Goal: Task Accomplishment & Management: Complete application form

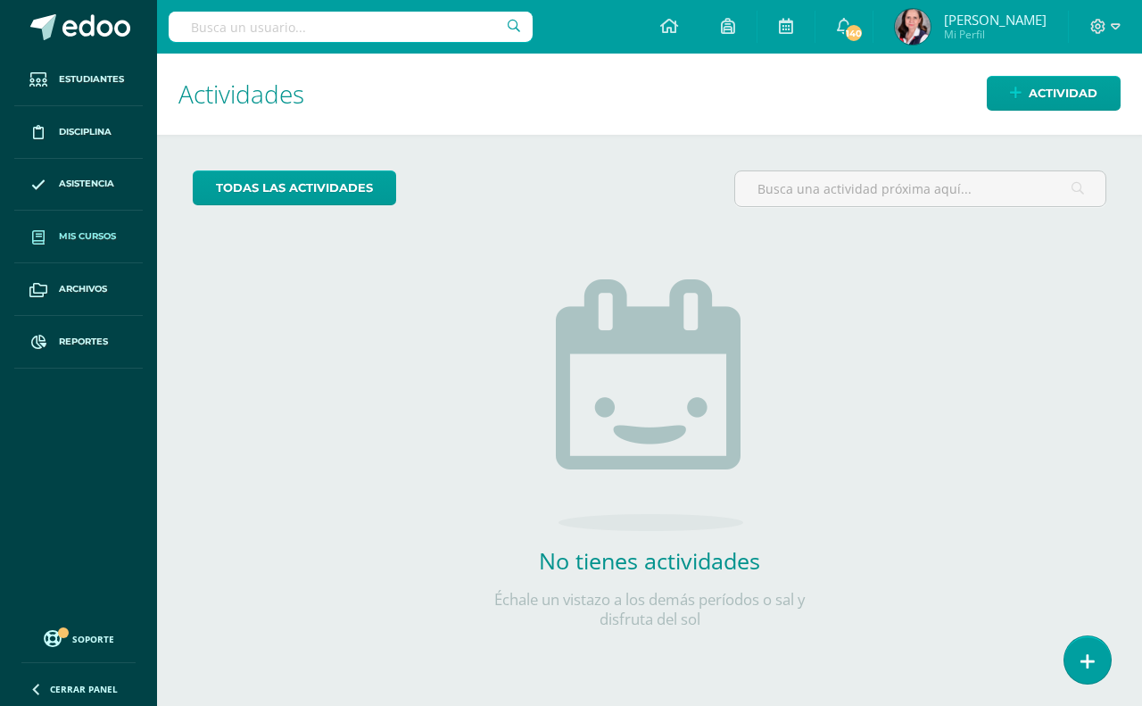
click at [79, 230] on span "Mis cursos" at bounding box center [87, 236] width 57 height 14
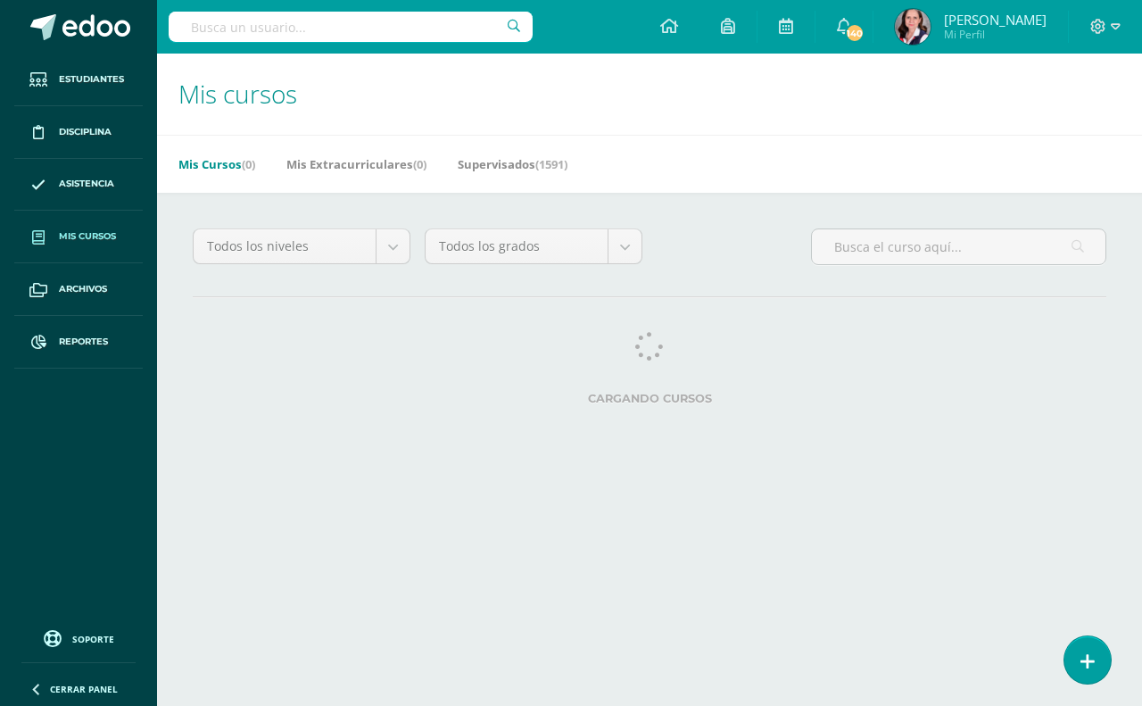
click at [208, 25] on input "text" at bounding box center [351, 27] width 364 height 30
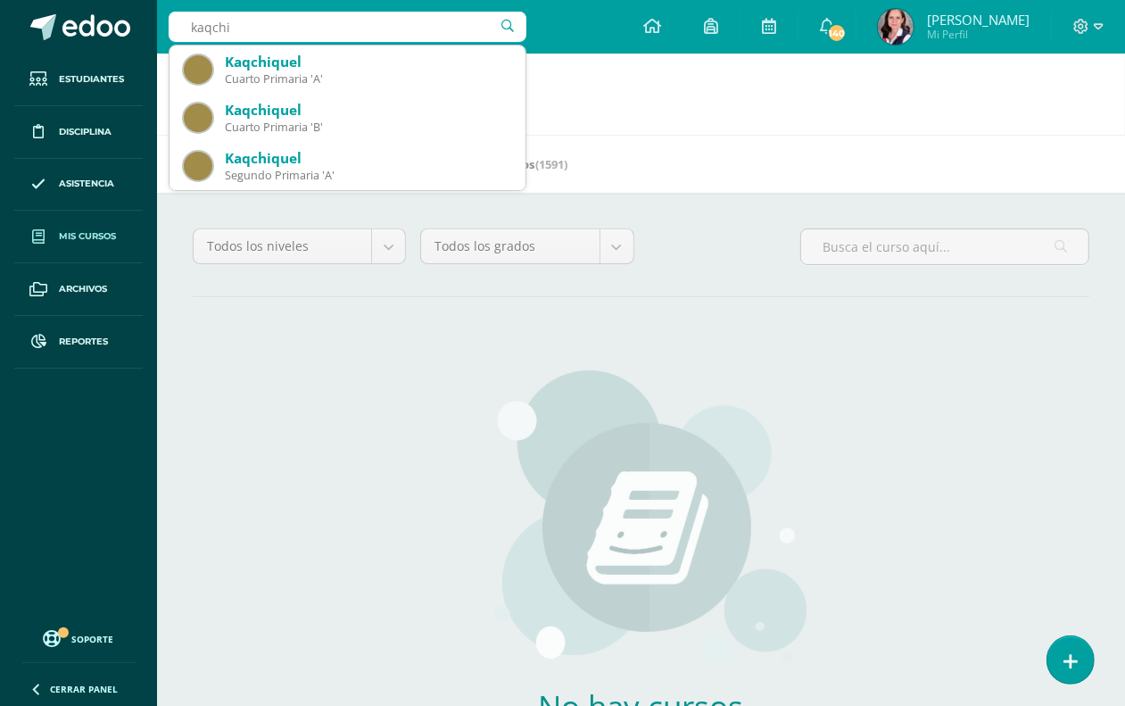
type input "kaqch"
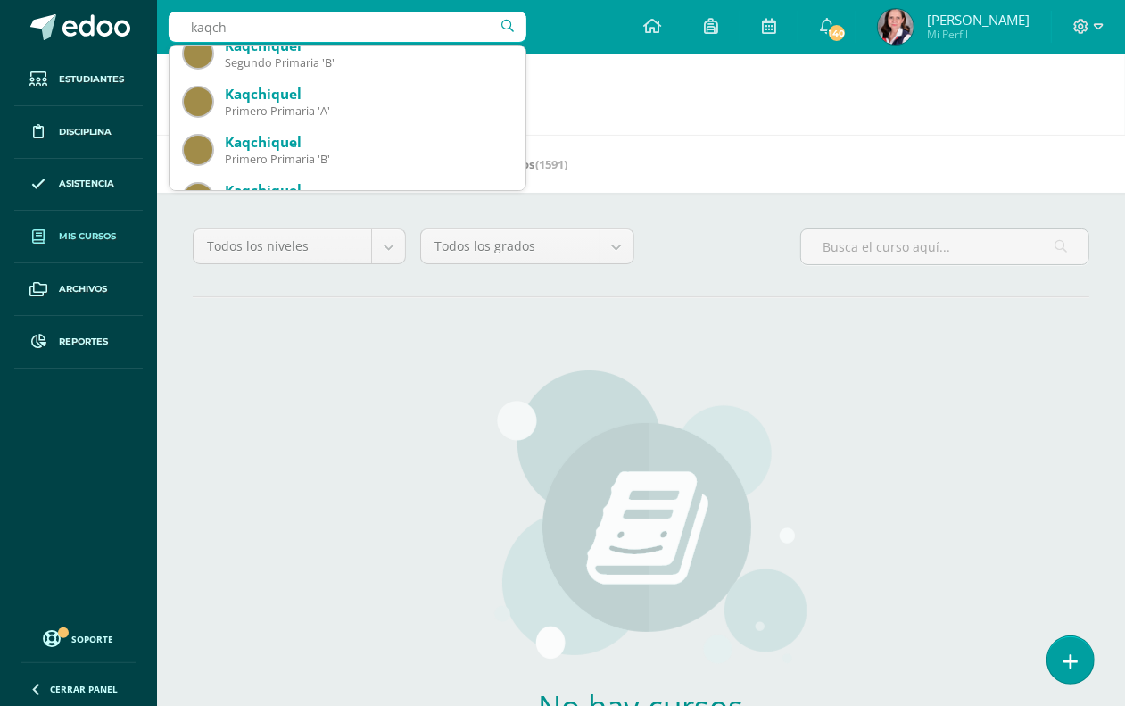
scroll to position [446, 0]
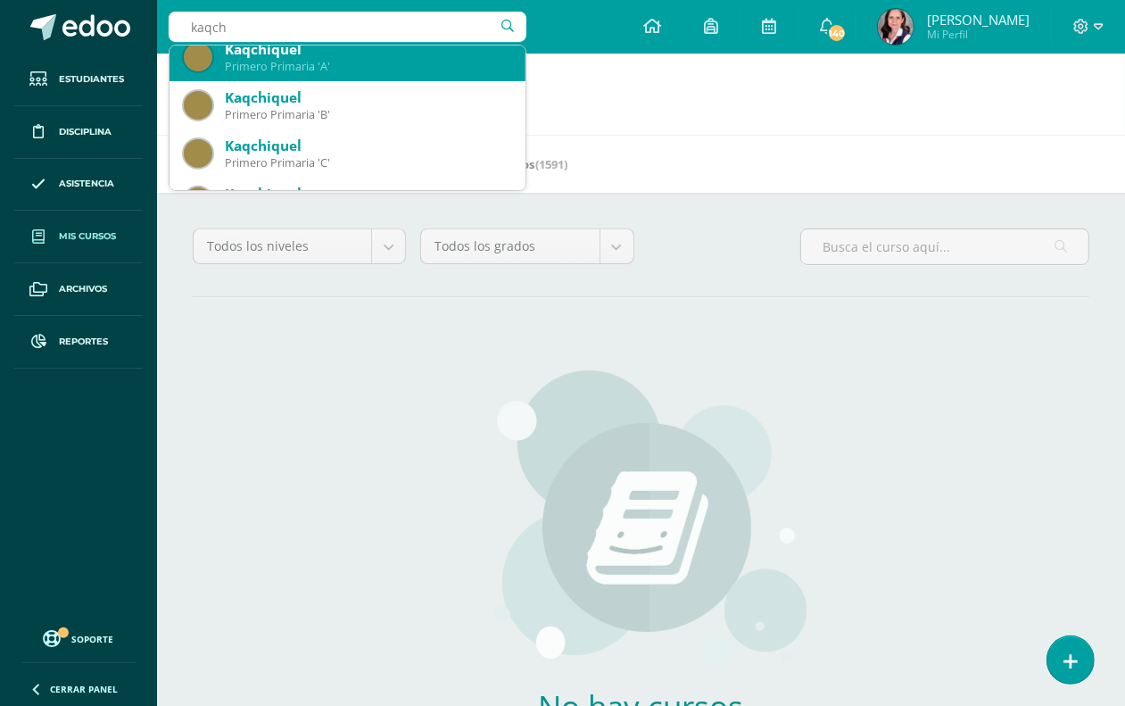
click at [344, 68] on div "Primero Primaria 'A'" at bounding box center [368, 66] width 286 height 15
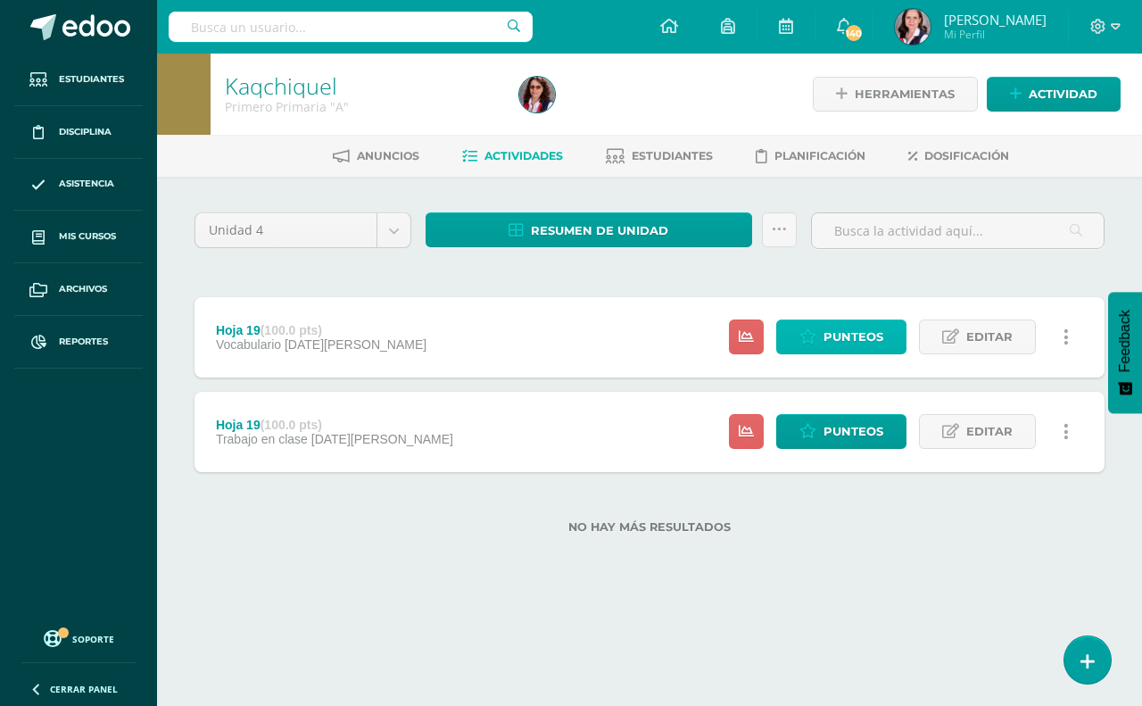
click at [825, 339] on span "Punteos" at bounding box center [854, 336] width 60 height 33
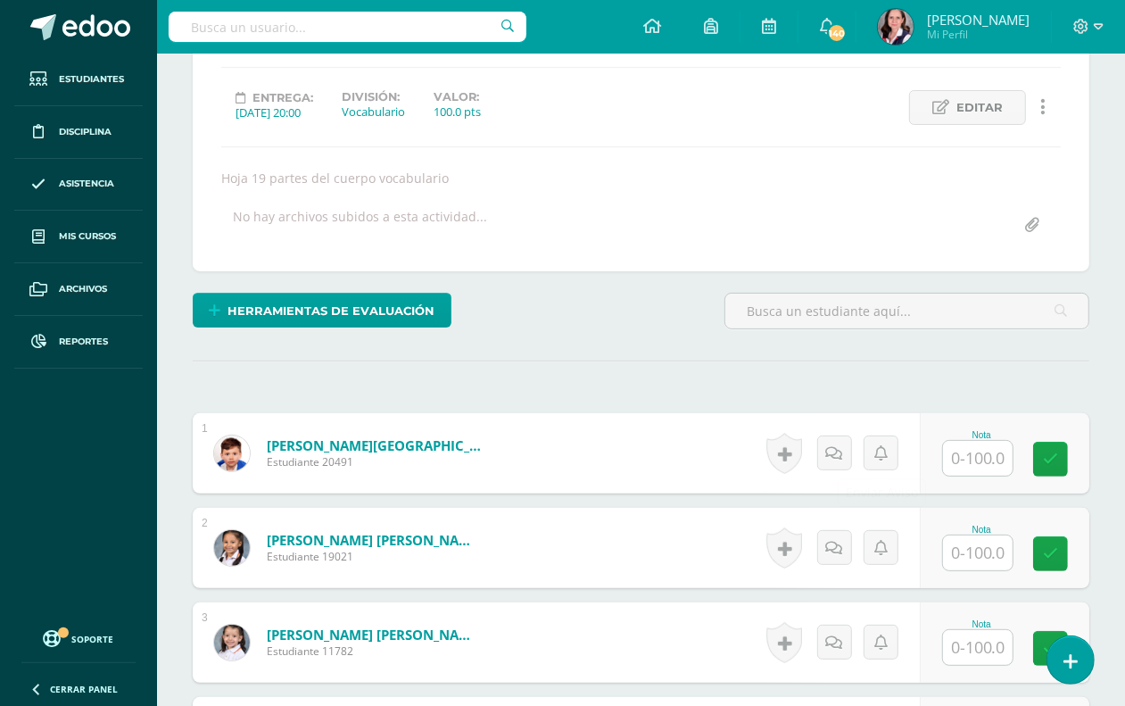
scroll to position [225, 0]
click at [999, 455] on input "text" at bounding box center [978, 457] width 70 height 35
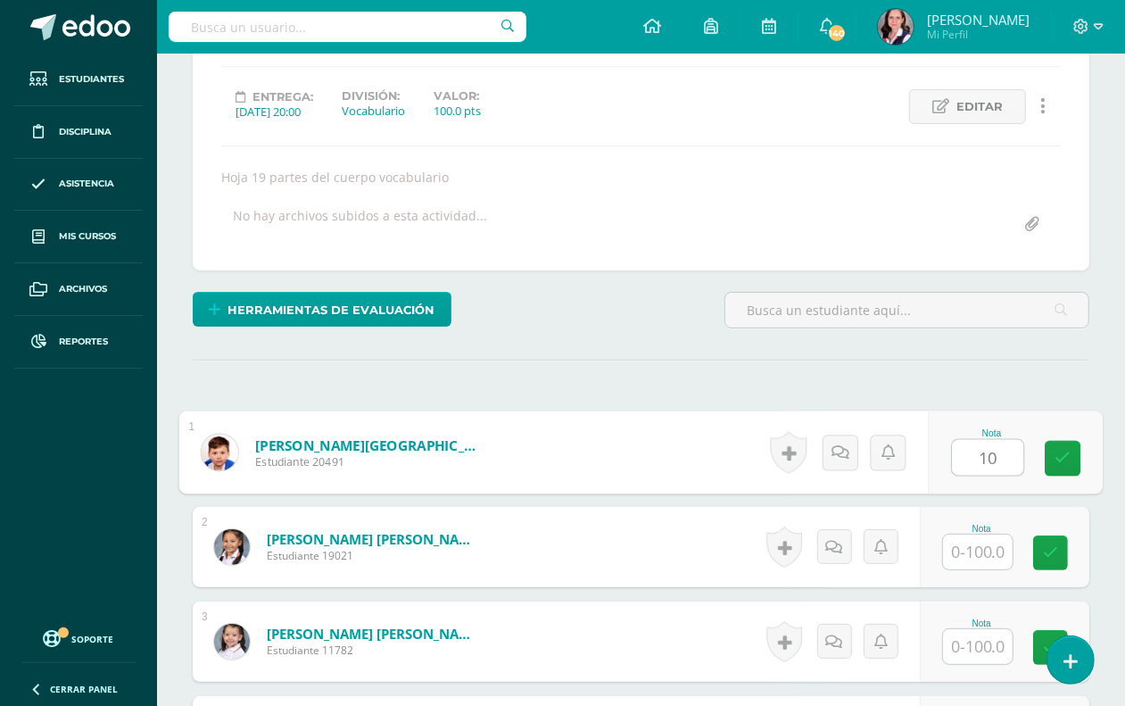
type input "100"
click at [1057, 464] on icon at bounding box center [1064, 458] width 16 height 15
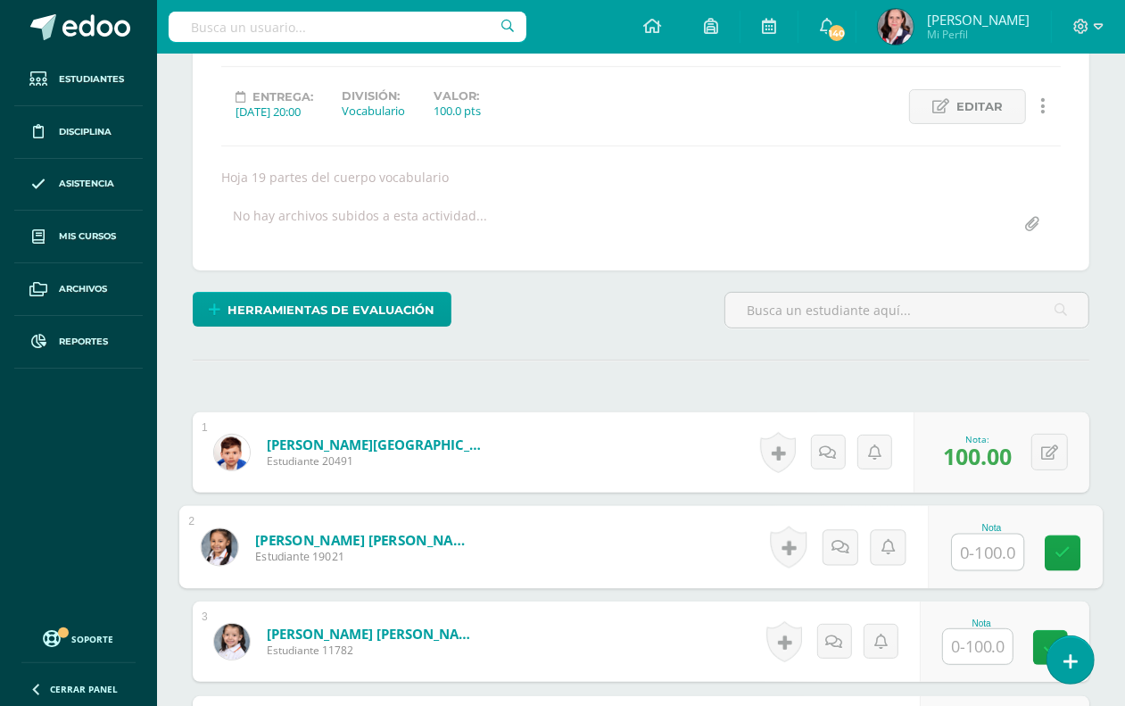
click at [973, 556] on input "text" at bounding box center [987, 552] width 71 height 36
type input "100"
drag, startPoint x: 1050, startPoint y: 546, endPoint x: 1036, endPoint y: 553, distance: 16.0
click at [1049, 546] on link at bounding box center [1063, 553] width 36 height 36
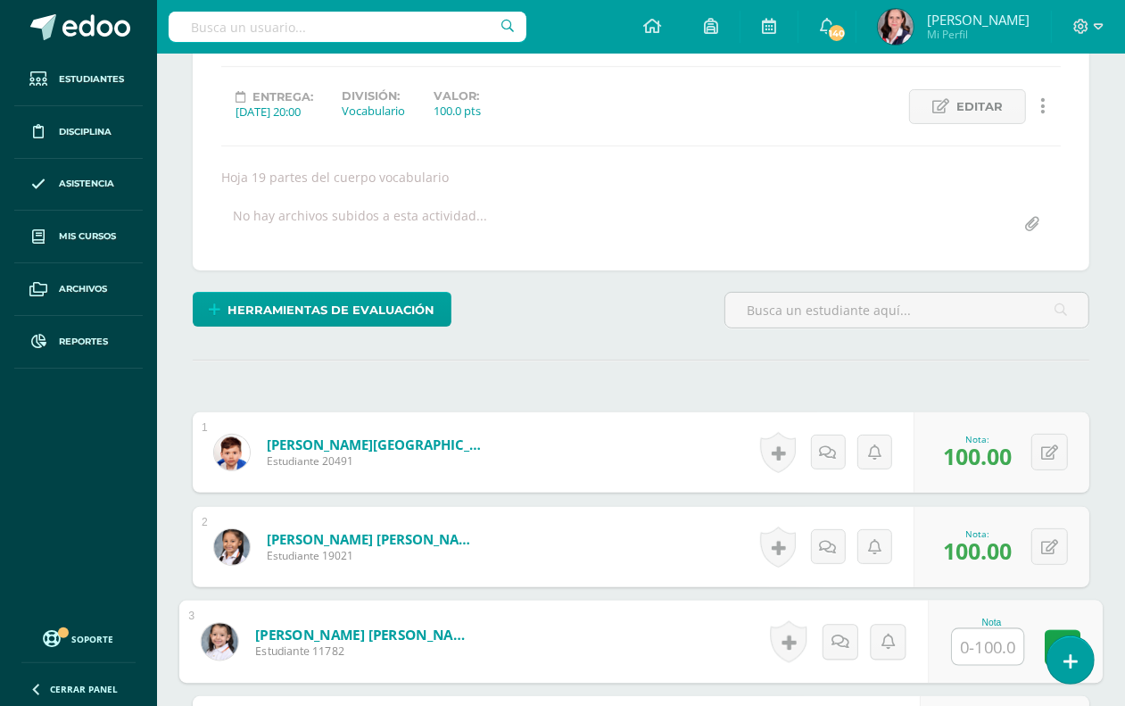
click at [987, 656] on input "text" at bounding box center [987, 647] width 71 height 36
type input "100"
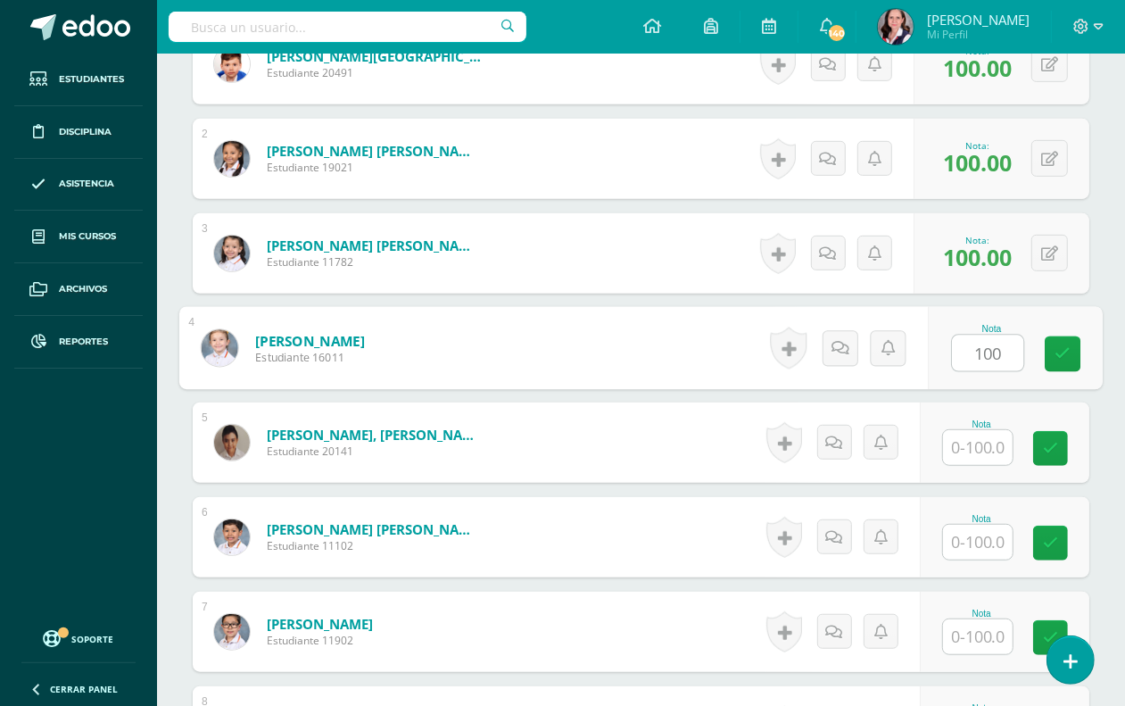
type input "100"
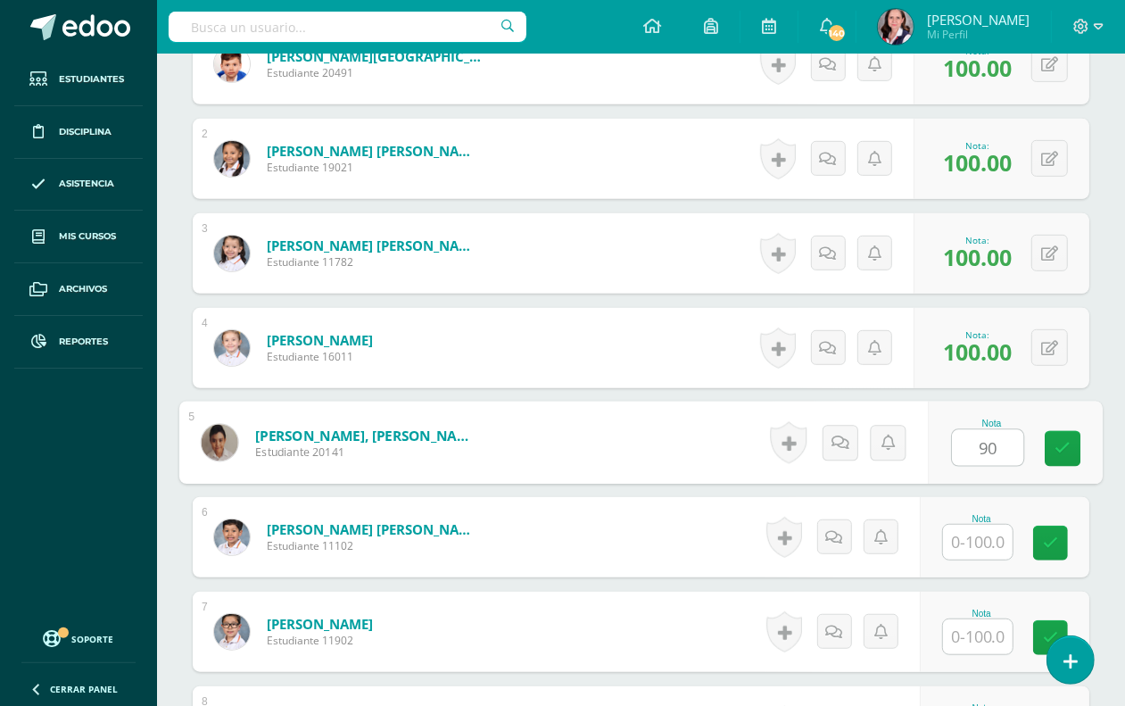
type input "90"
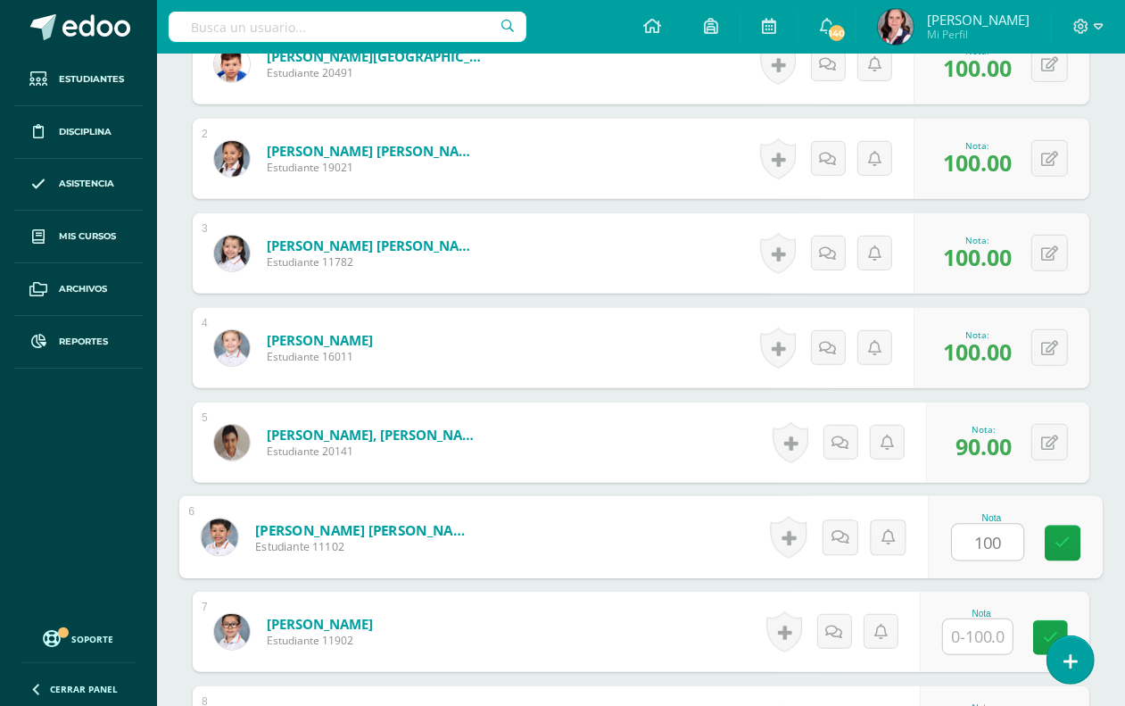
type input "100"
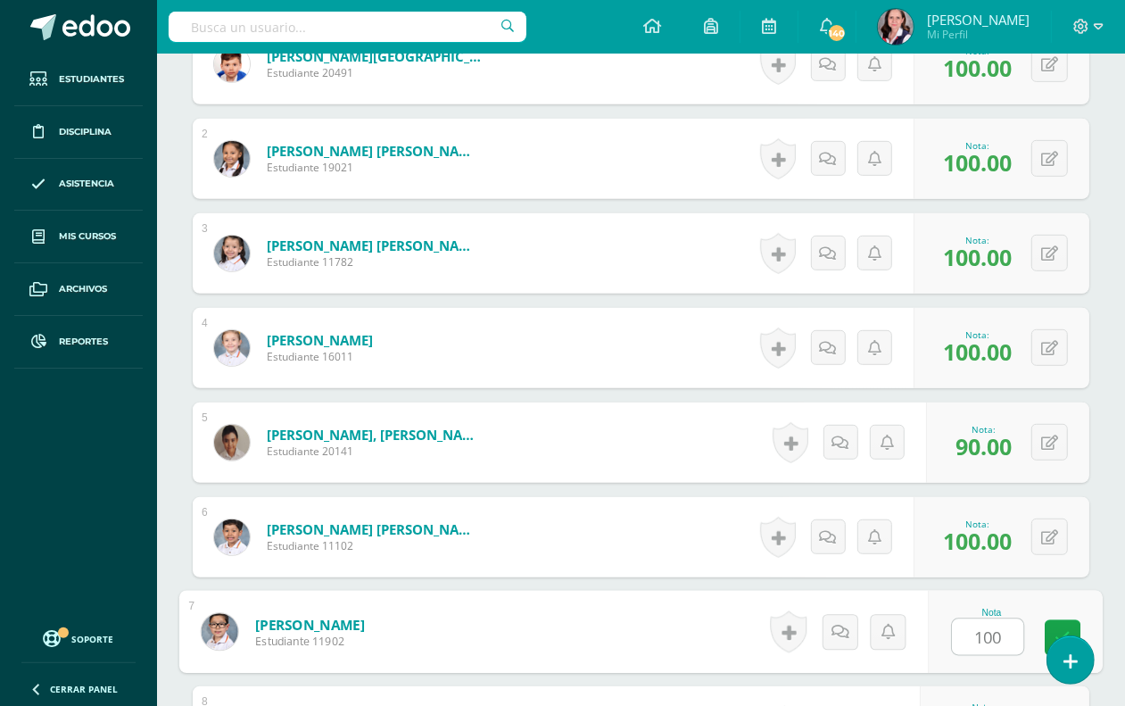
type input "100"
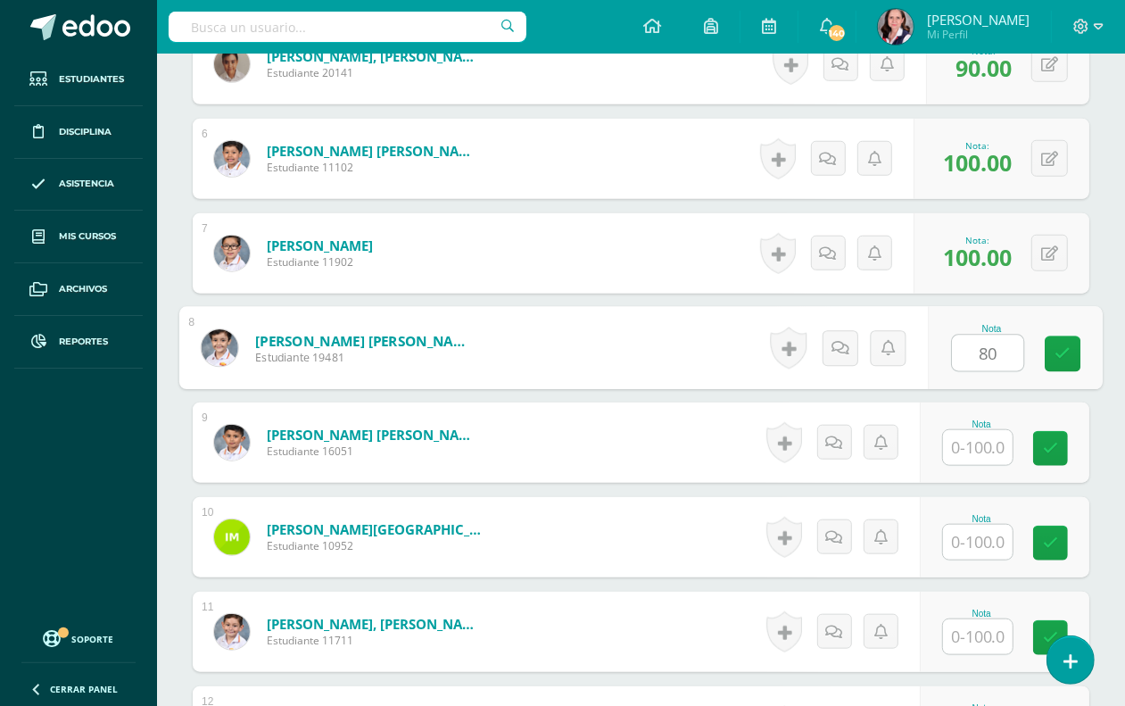
type input "80"
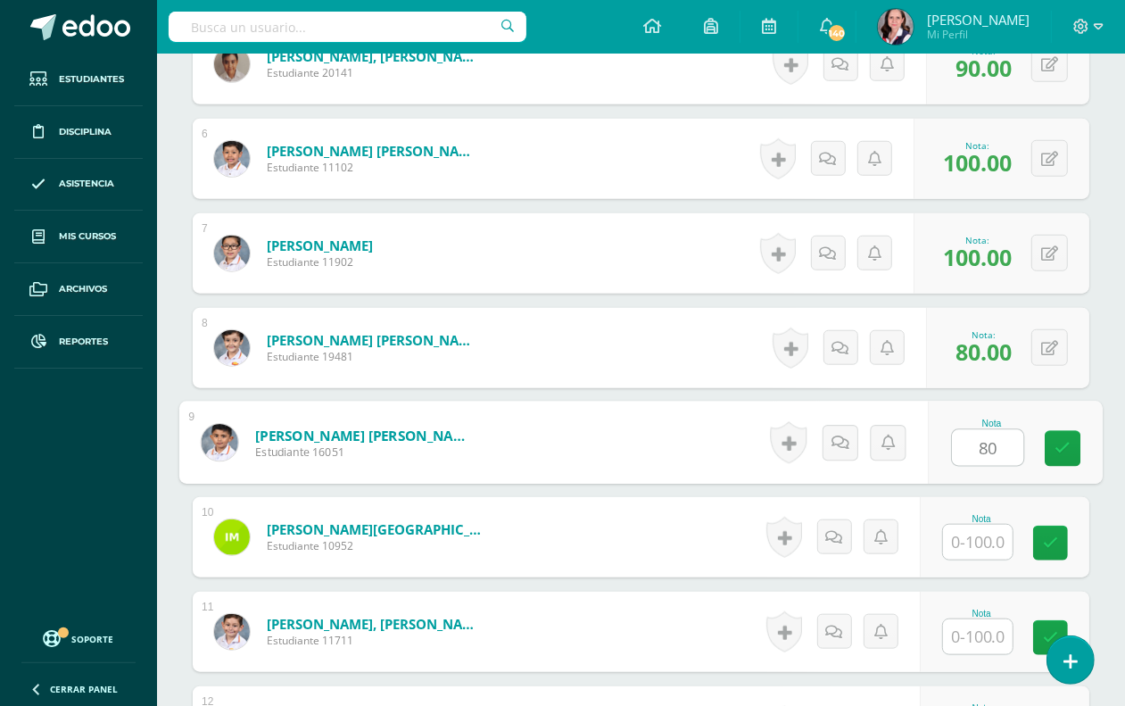
type input "80"
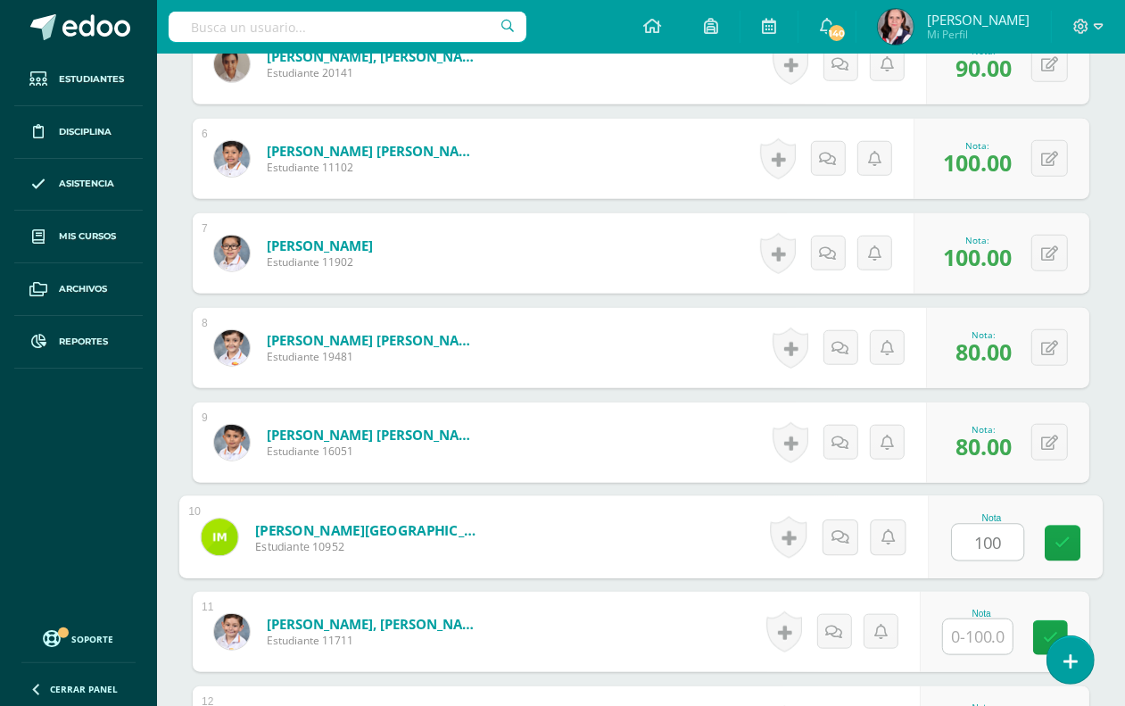
type input "100"
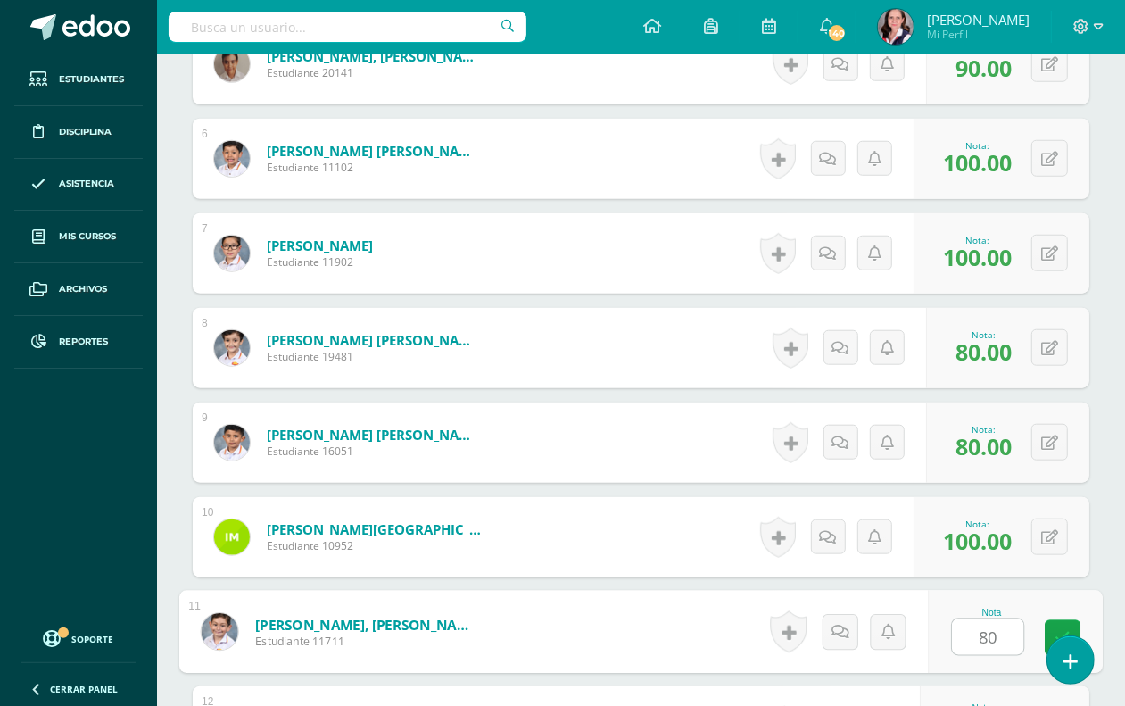
type input "80"
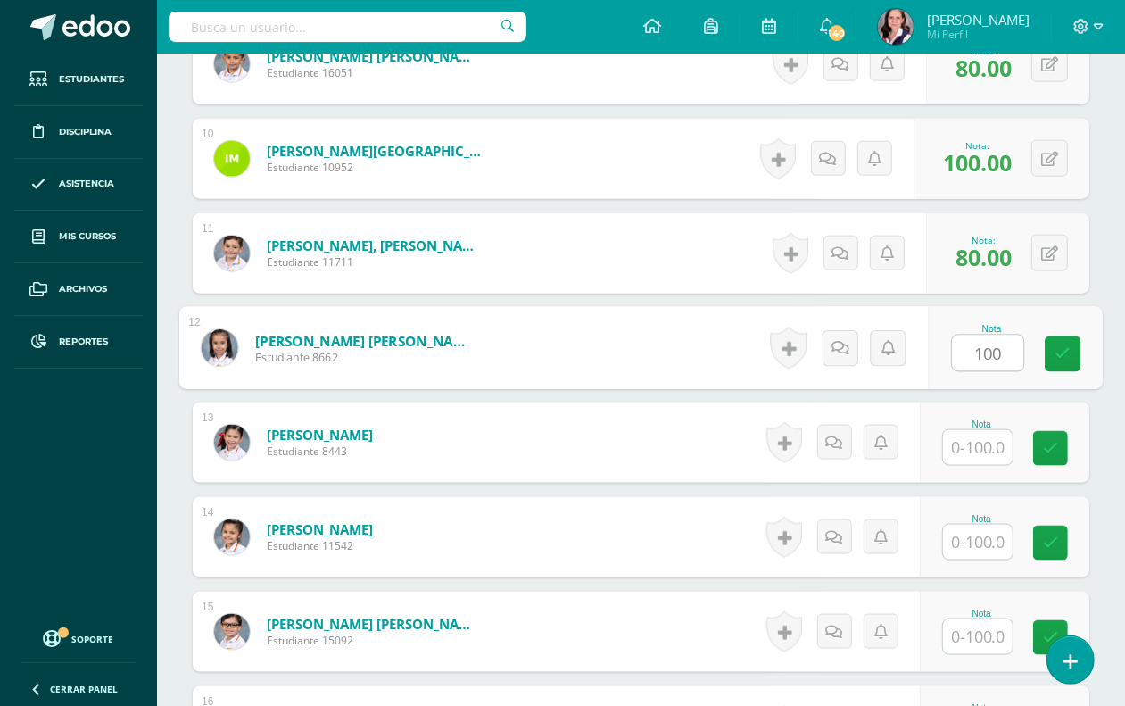
type input "100"
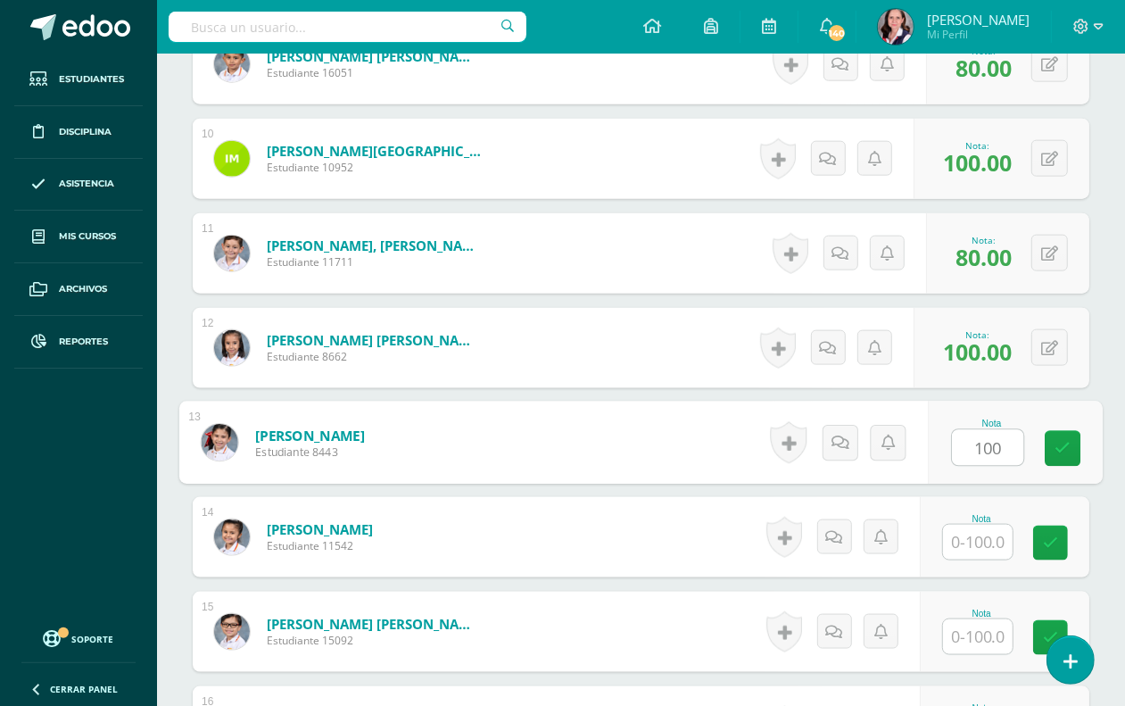
type input "100"
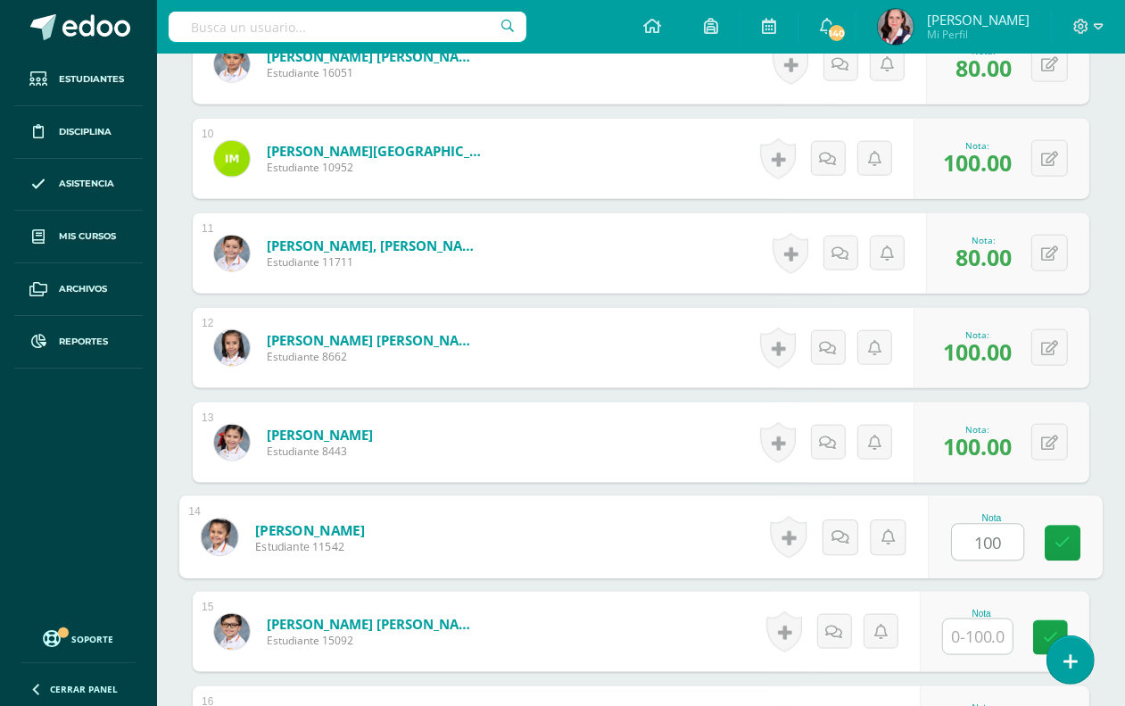
type input "100"
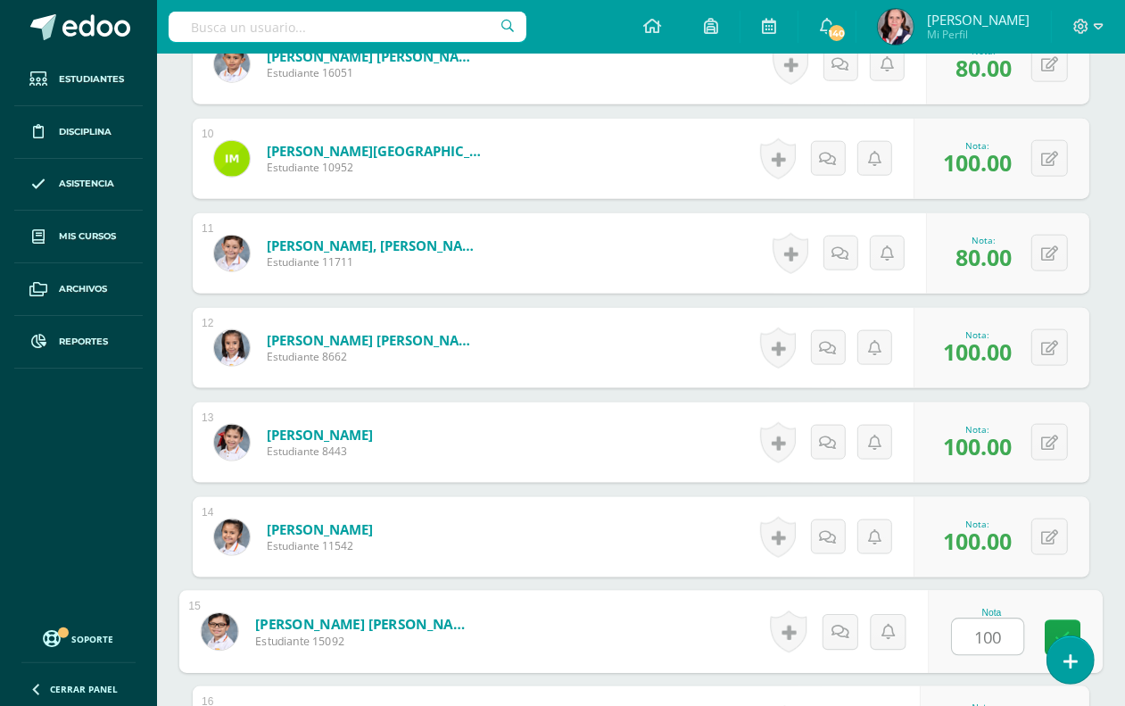
type input "100"
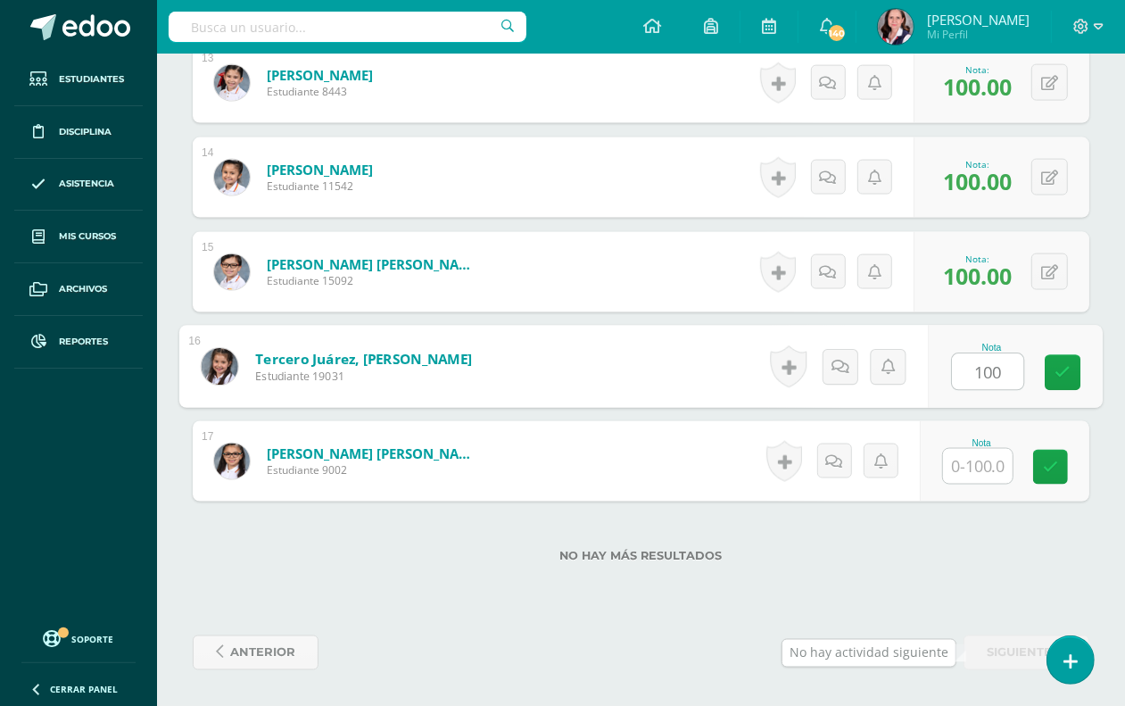
type input "100"
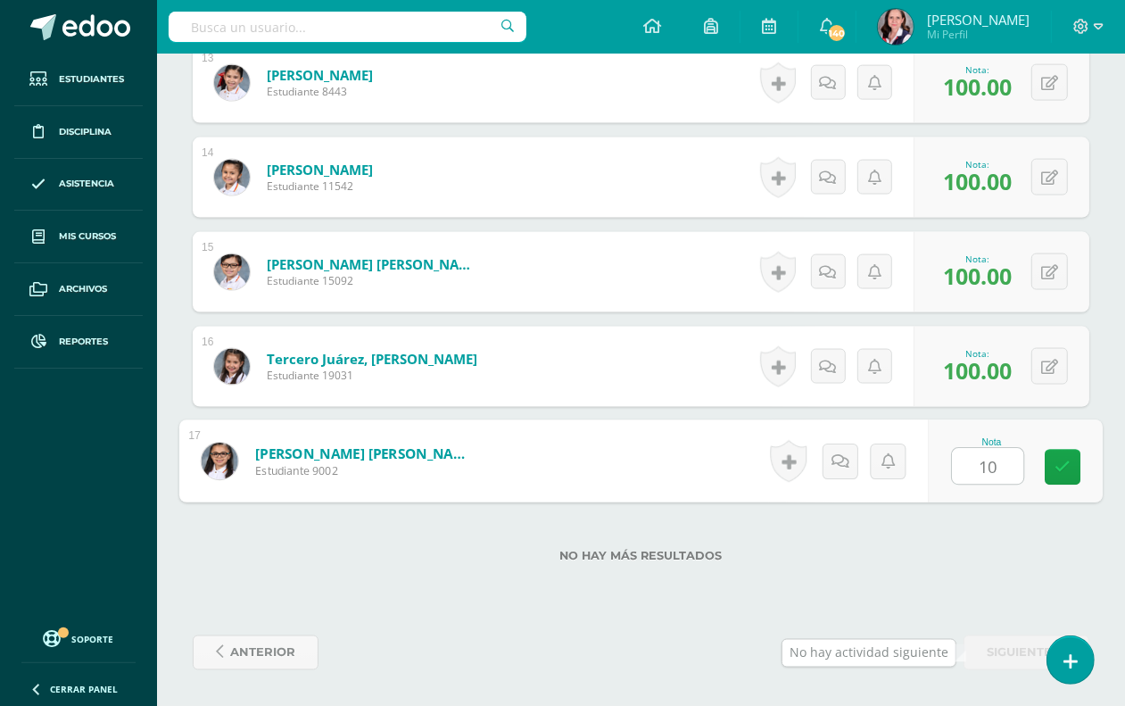
type input "100"
